Goal: Task Accomplishment & Management: Manage account settings

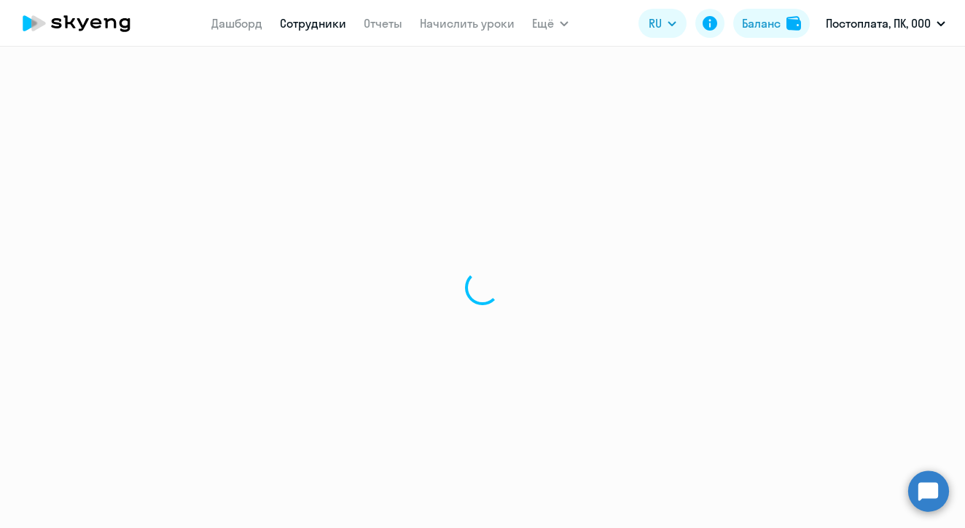
select select "30"
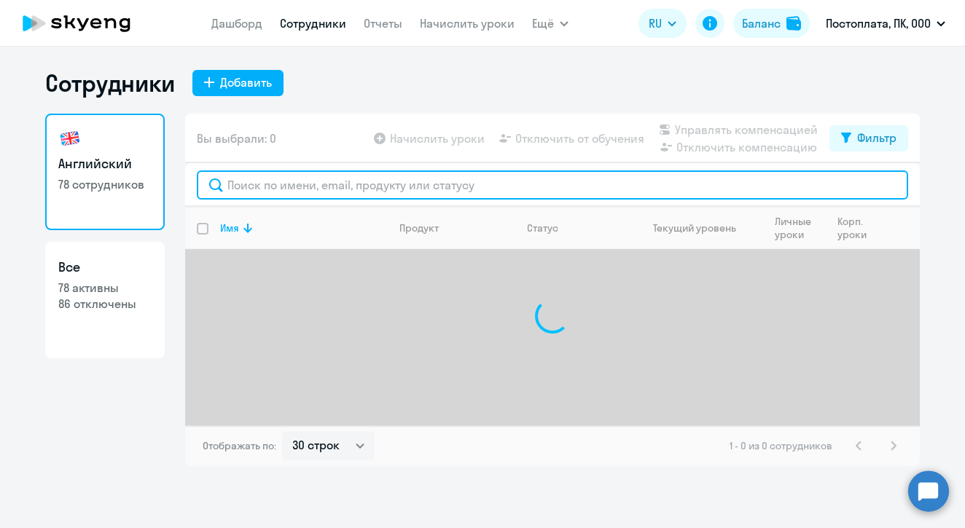
click at [353, 188] on input "text" at bounding box center [552, 185] width 711 height 29
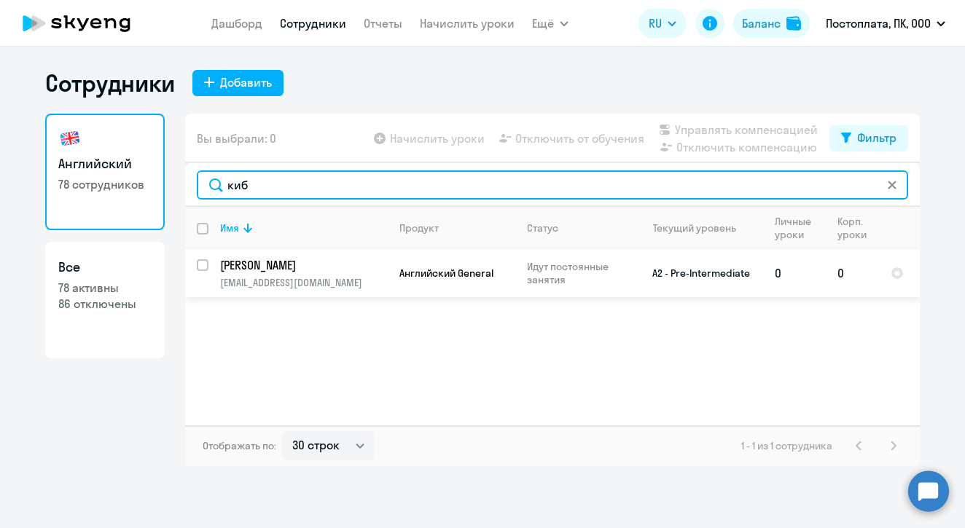
type input "киб"
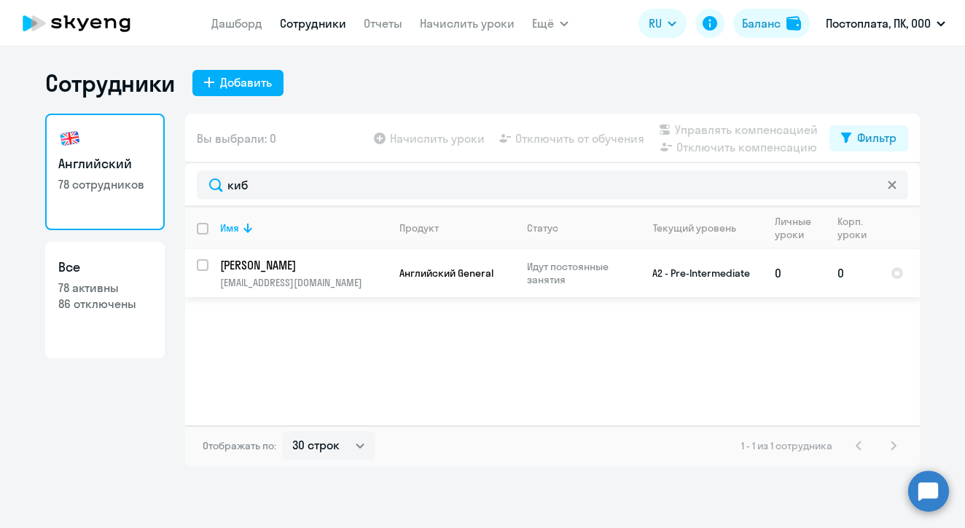
click at [279, 268] on p "[PERSON_NAME]" at bounding box center [302, 265] width 165 height 16
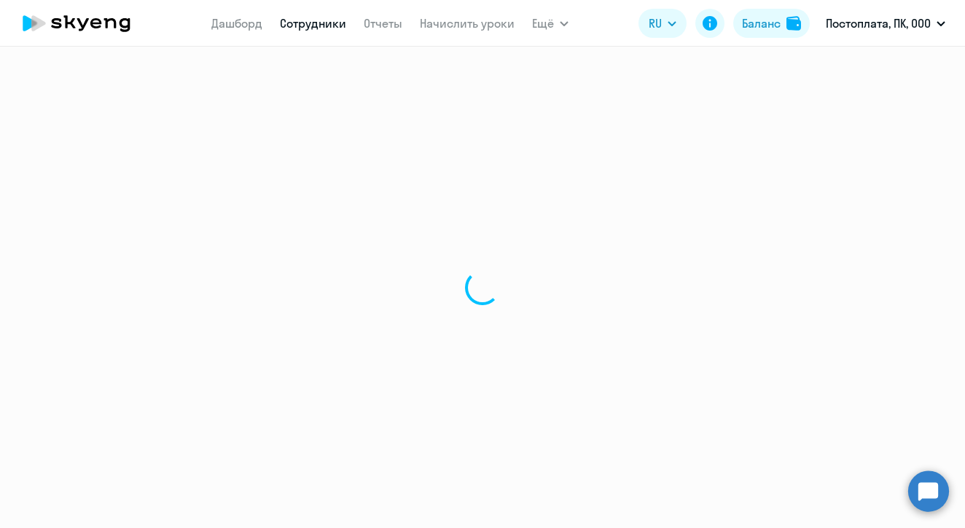
select select "english"
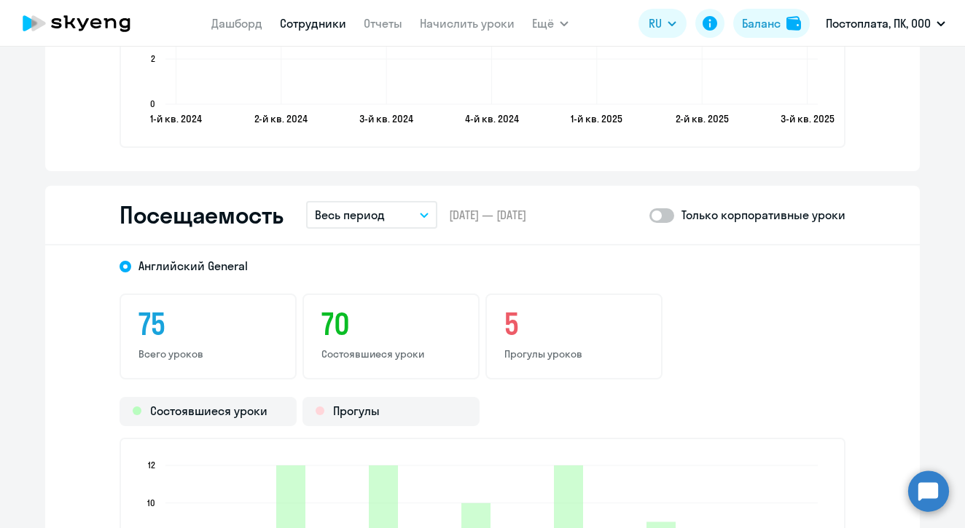
scroll to position [1764, 0]
click at [661, 212] on span at bounding box center [661, 214] width 25 height 15
click at [649, 214] on input "checkbox" at bounding box center [649, 214] width 1 height 1
checkbox input "true"
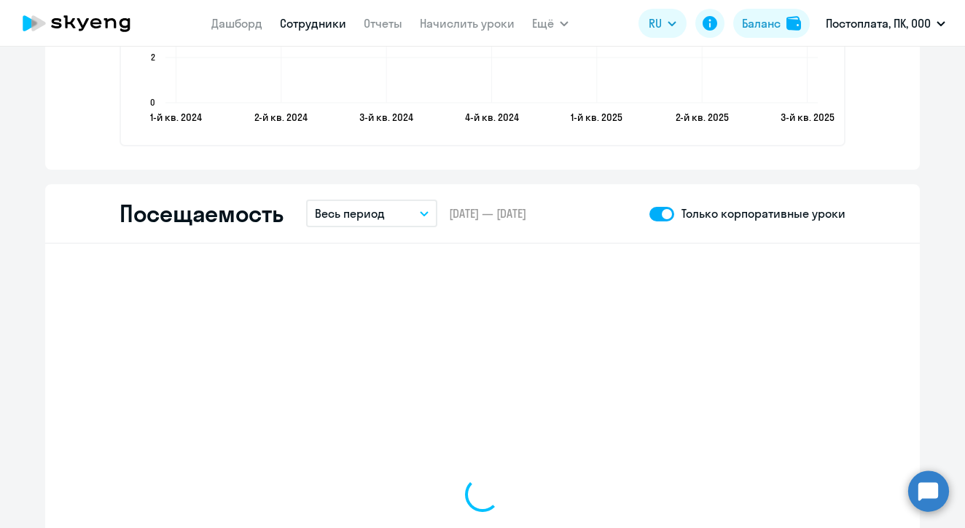
click at [400, 215] on button "Весь период" at bounding box center [371, 214] width 131 height 28
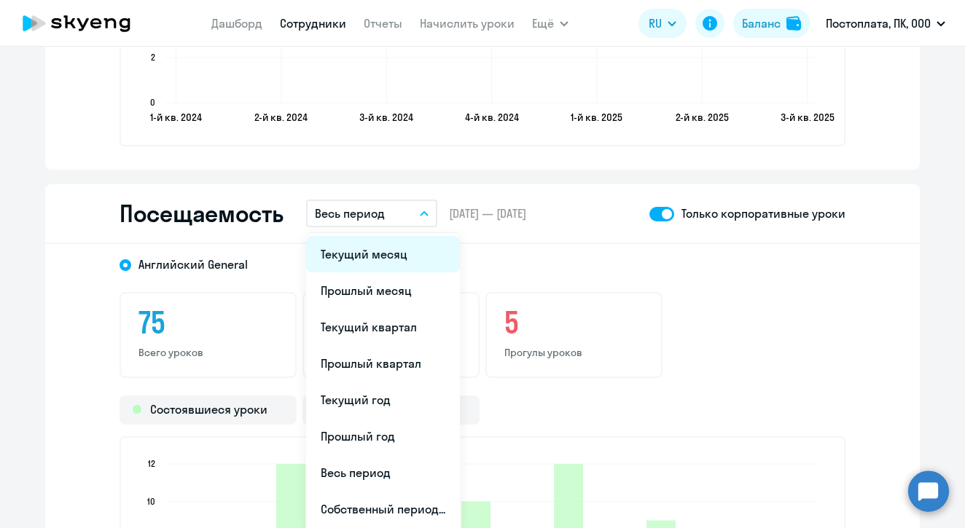
click at [374, 255] on li "Текущий месяц" at bounding box center [383, 254] width 154 height 36
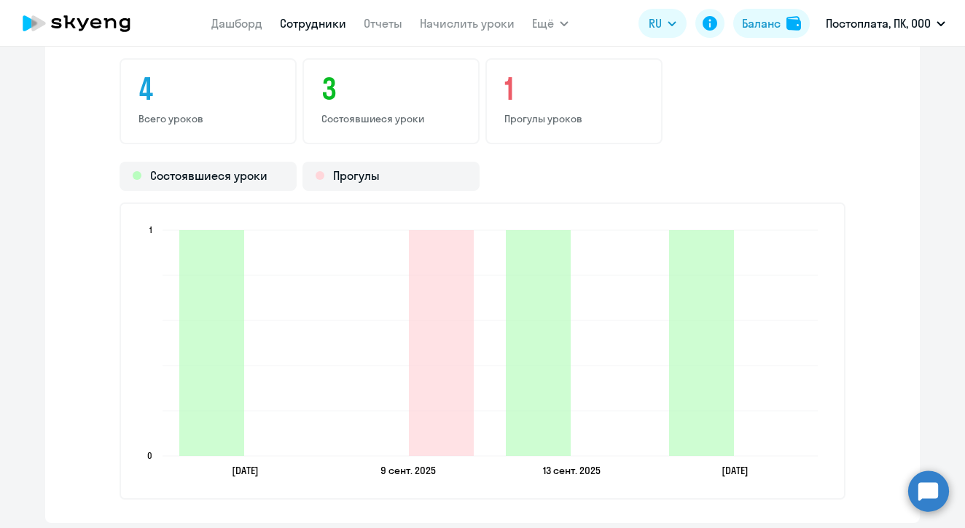
scroll to position [1003, 0]
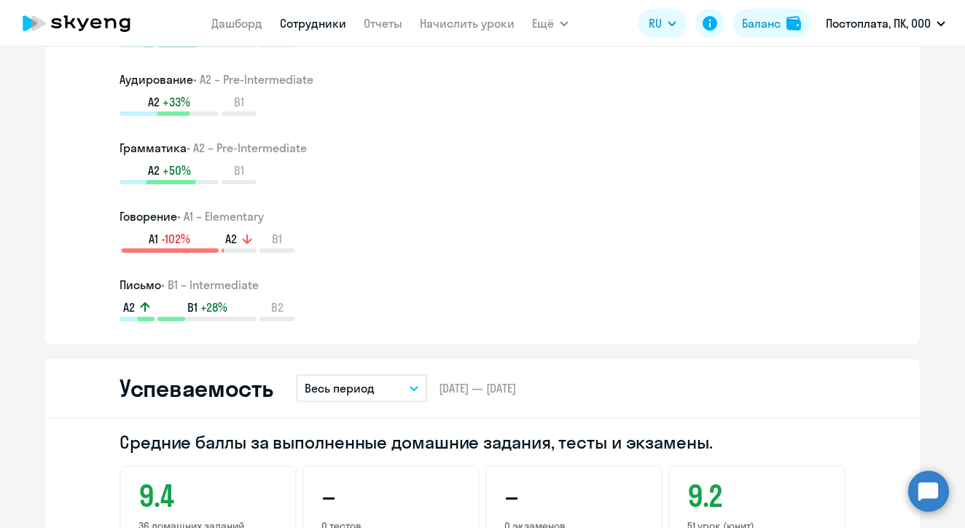
click at [310, 20] on link "Сотрудники" at bounding box center [313, 23] width 66 height 15
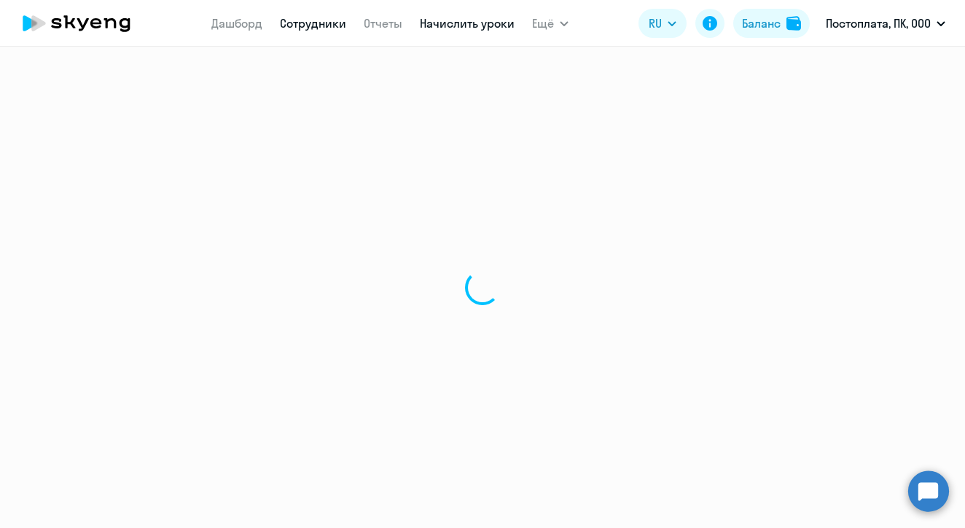
select select "30"
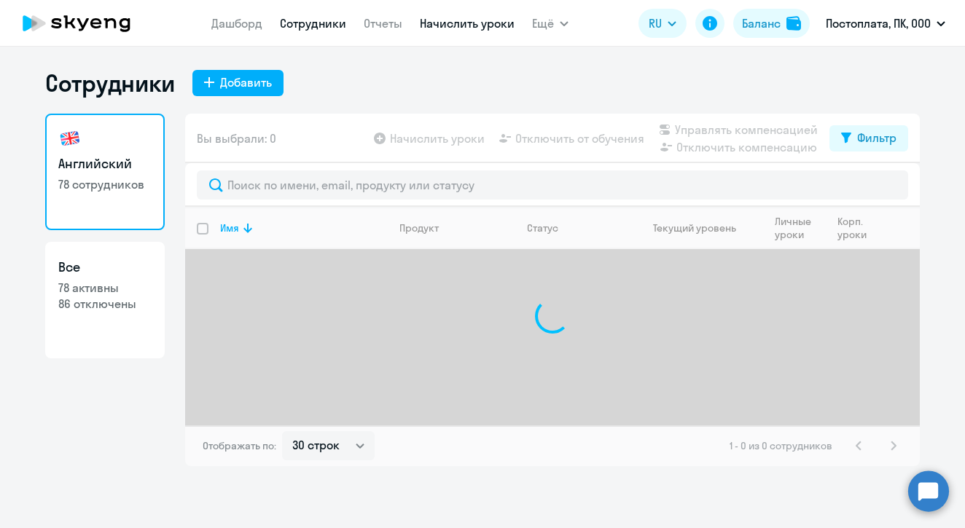
click at [466, 22] on link "Начислить уроки" at bounding box center [467, 23] width 95 height 15
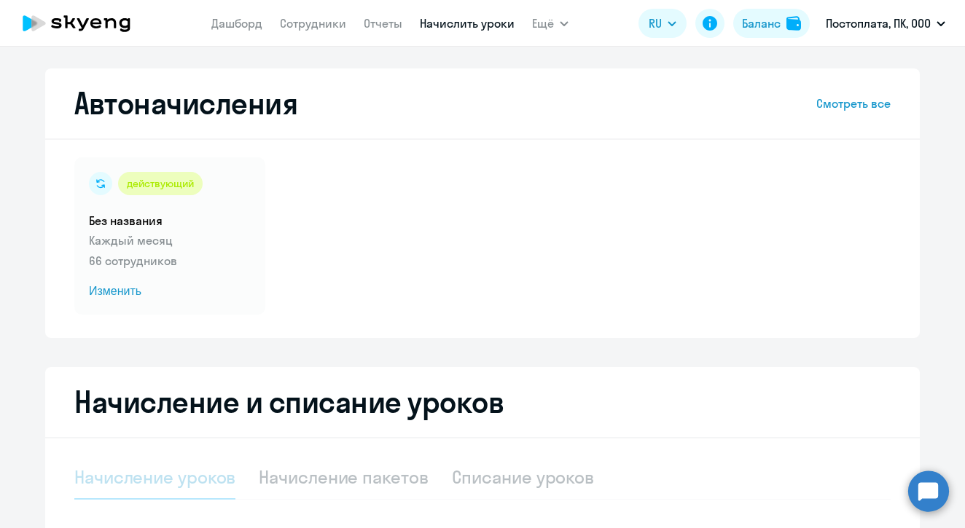
select select "10"
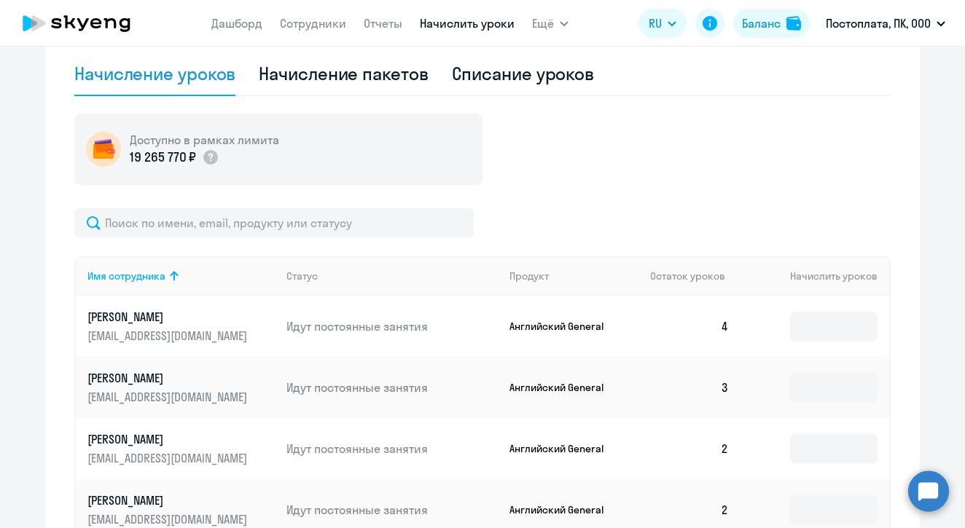
scroll to position [400, 0]
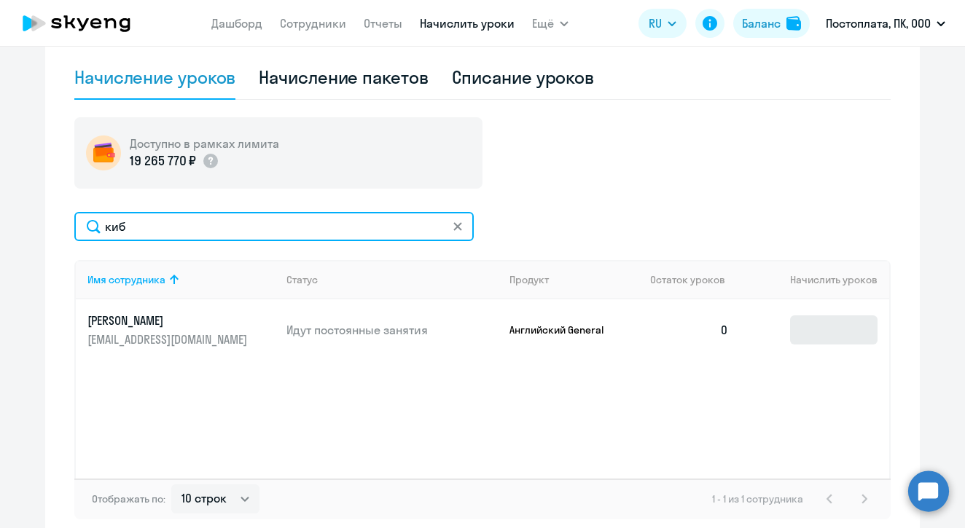
type input "киб"
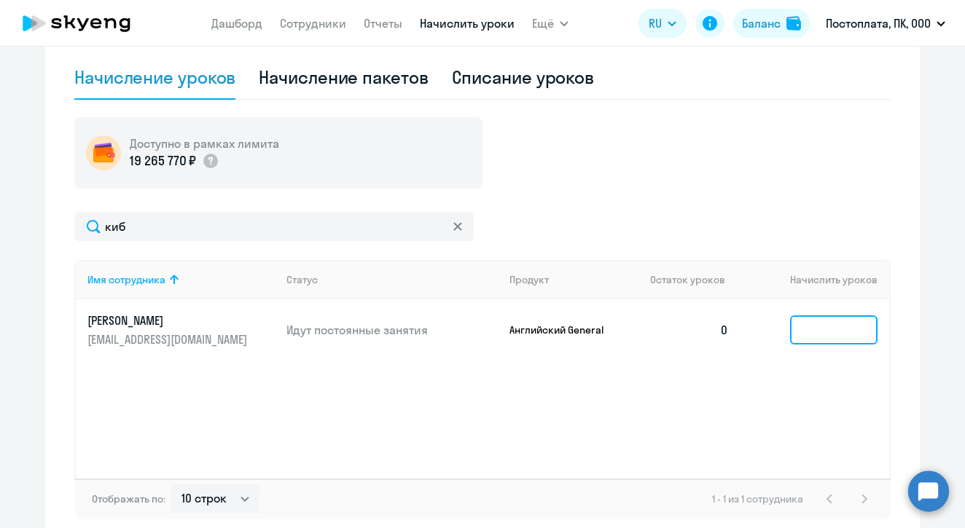
click at [853, 329] on input at bounding box center [833, 330] width 87 height 29
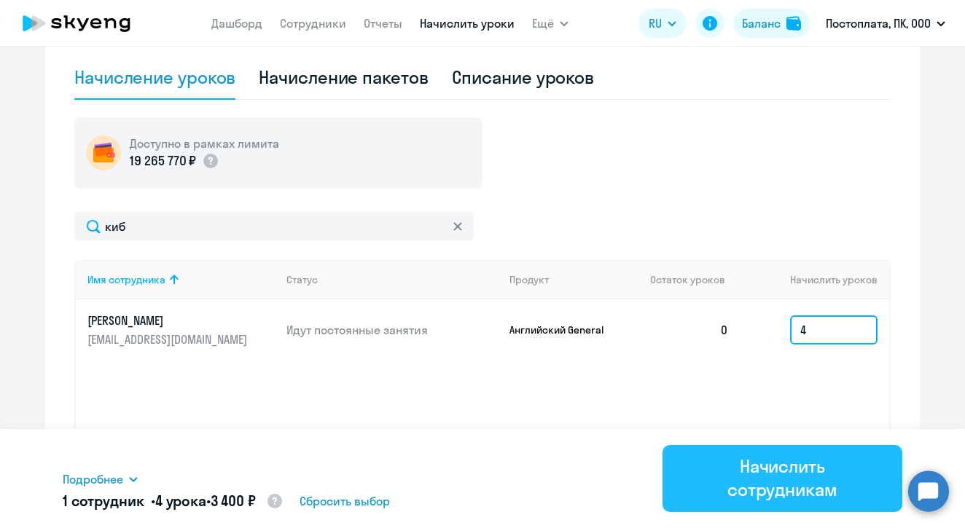
type input "4"
click at [757, 470] on div "Начислить сотрудникам" at bounding box center [782, 478] width 199 height 47
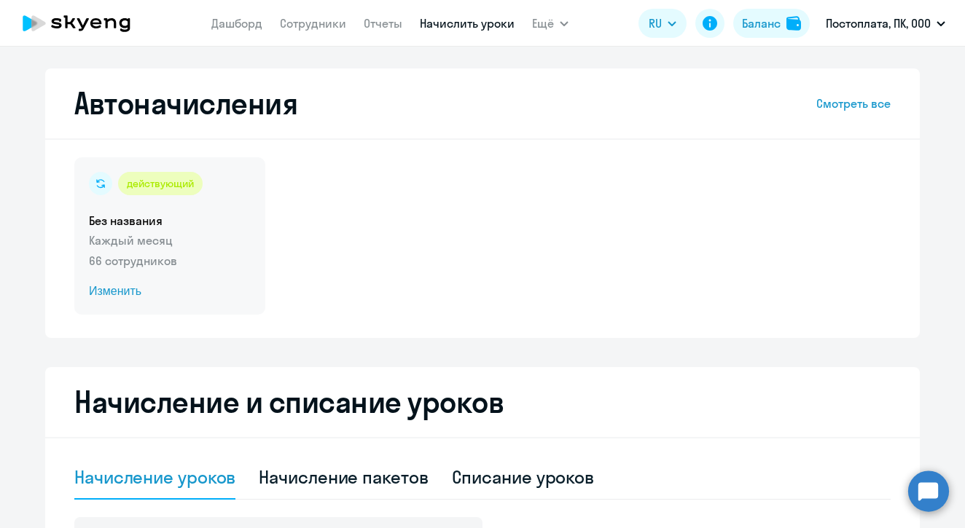
scroll to position [0, 0]
click at [136, 291] on span "Изменить" at bounding box center [170, 291] width 162 height 17
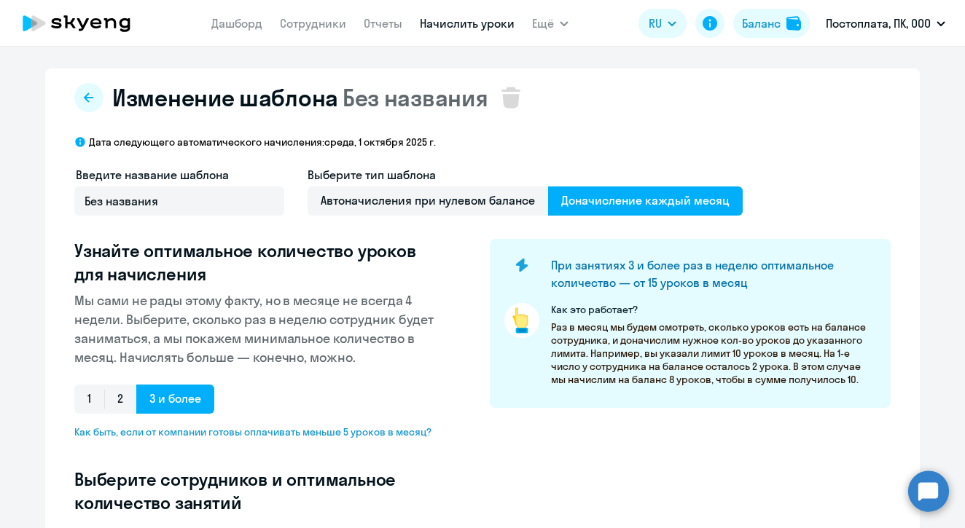
select select "10"
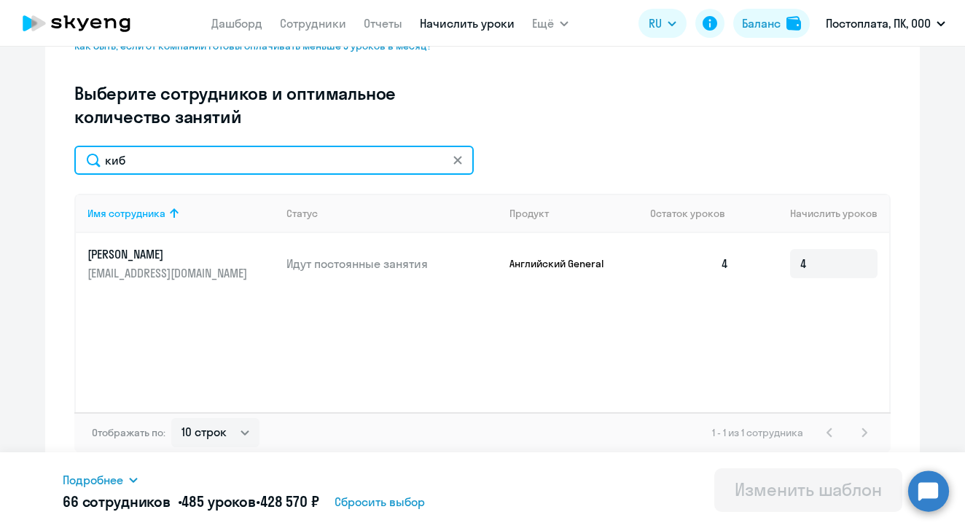
scroll to position [394, 0]
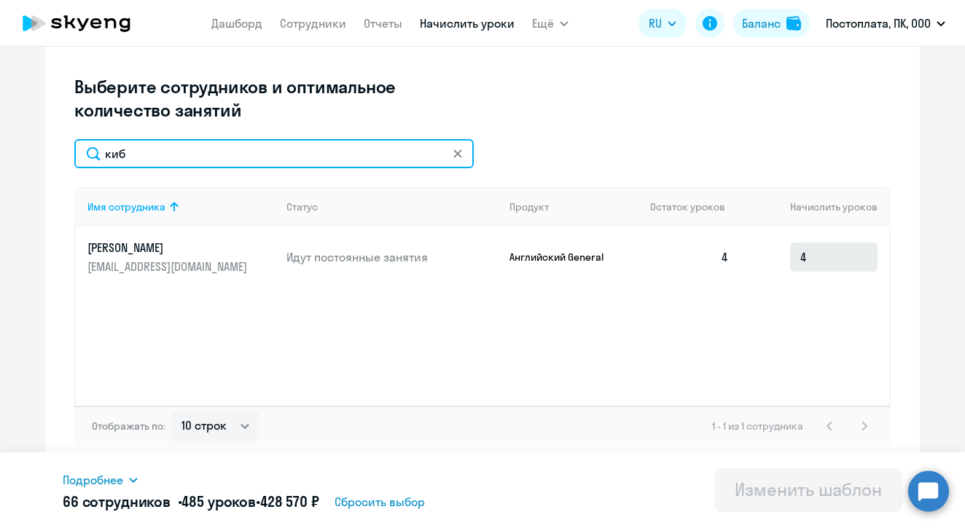
type input "киб"
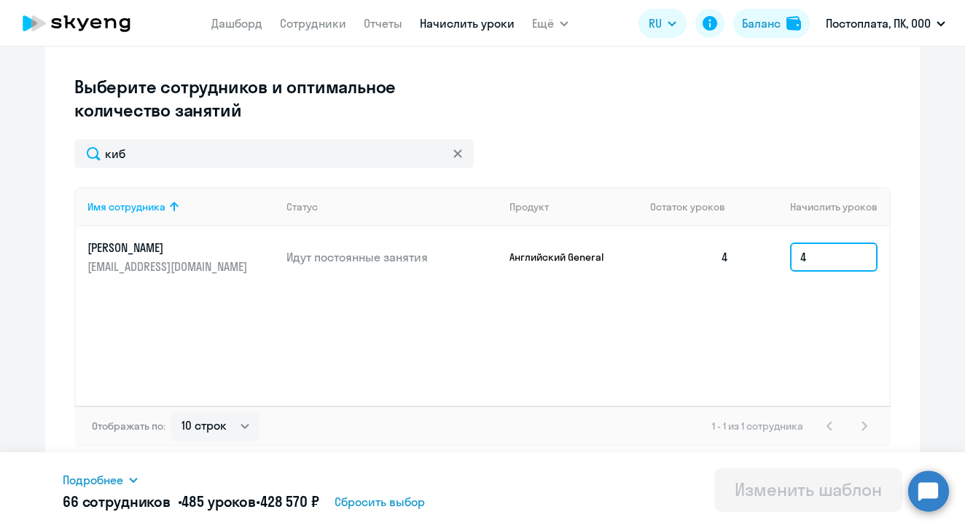
drag, startPoint x: 821, startPoint y: 262, endPoint x: 755, endPoint y: 260, distance: 66.3
click at [755, 260] on td "4" at bounding box center [814, 257] width 149 height 61
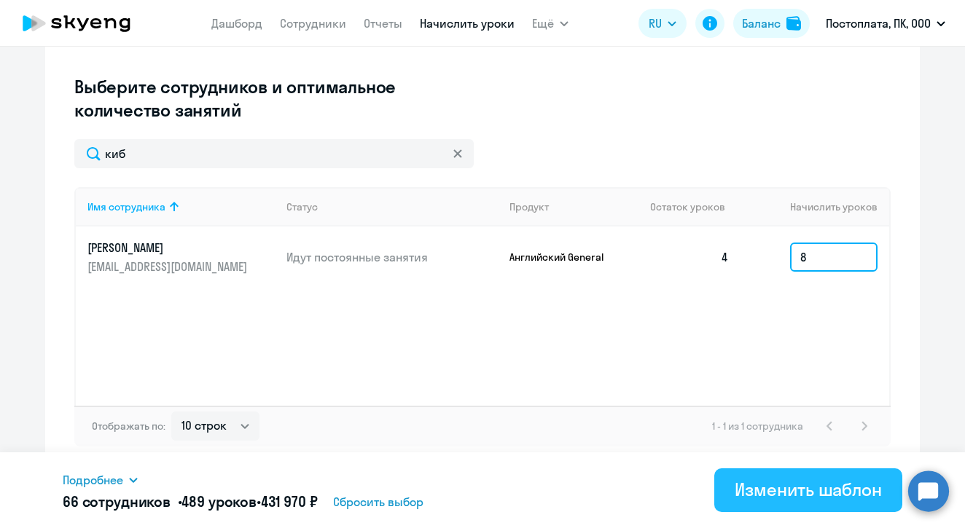
type input "8"
click at [799, 497] on div "Изменить шаблон" at bounding box center [807, 489] width 147 height 23
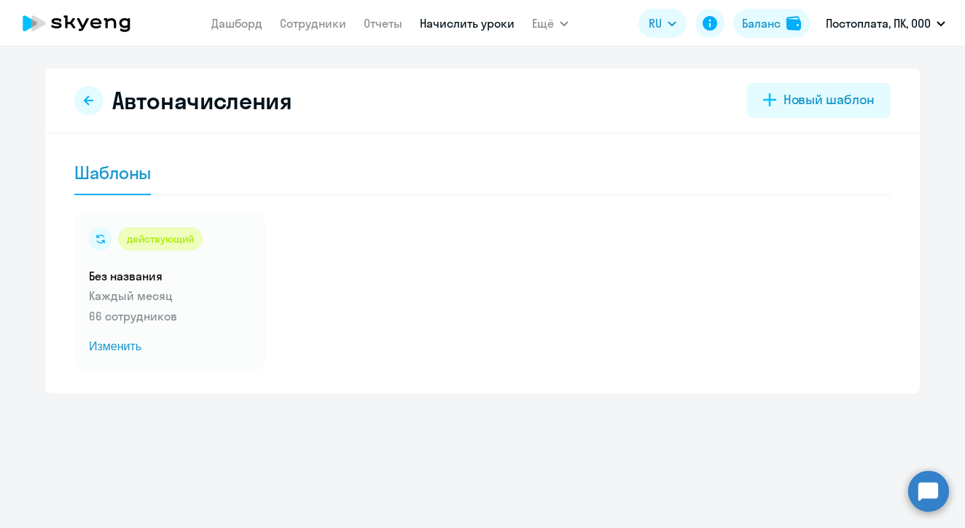
click at [839, 107] on icon at bounding box center [839, 101] width 17 height 17
click at [98, 25] on icon at bounding box center [76, 23] width 128 height 36
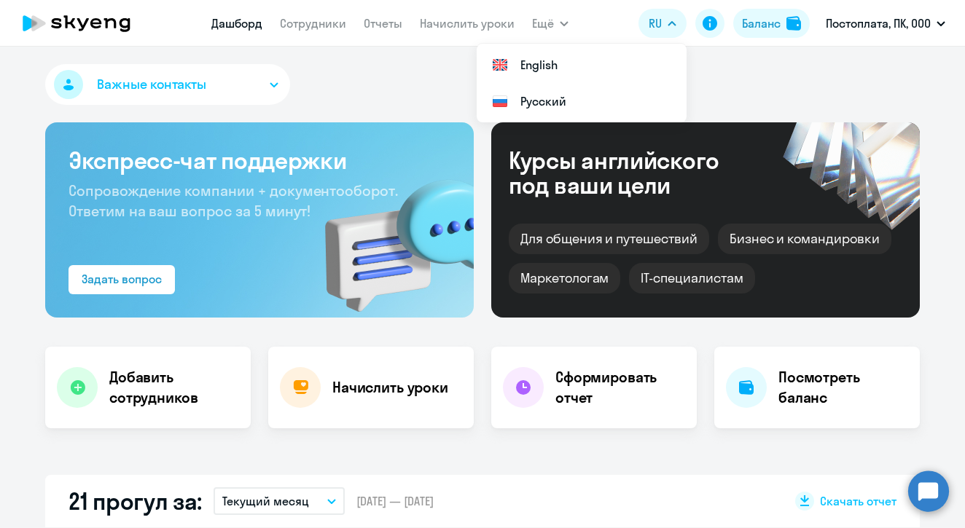
select select "30"
